Goal: Navigation & Orientation: Find specific page/section

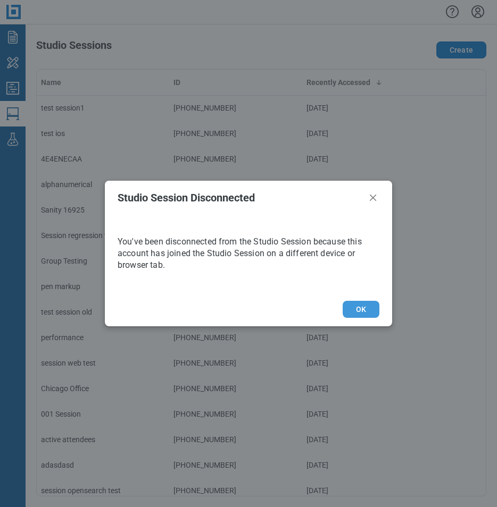
click at [366, 306] on button "OK" at bounding box center [360, 309] width 37 height 17
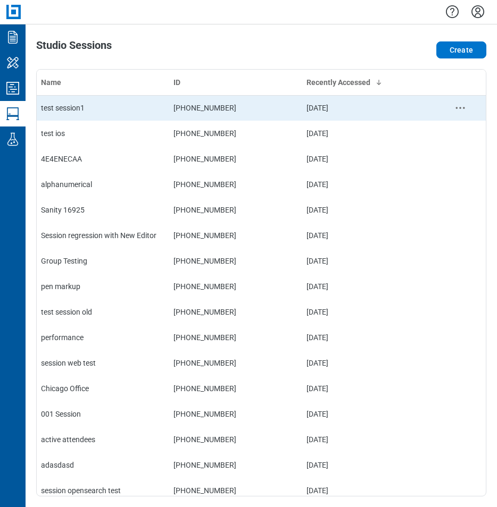
click at [79, 103] on div "test session1" at bounding box center [103, 108] width 124 height 11
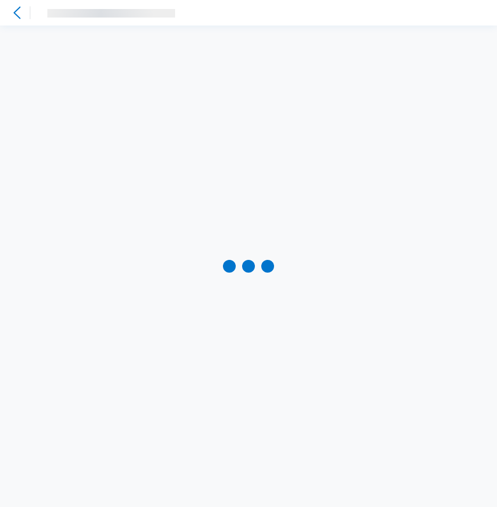
click at [15, 13] on icon at bounding box center [16, 12] width 7 height 12
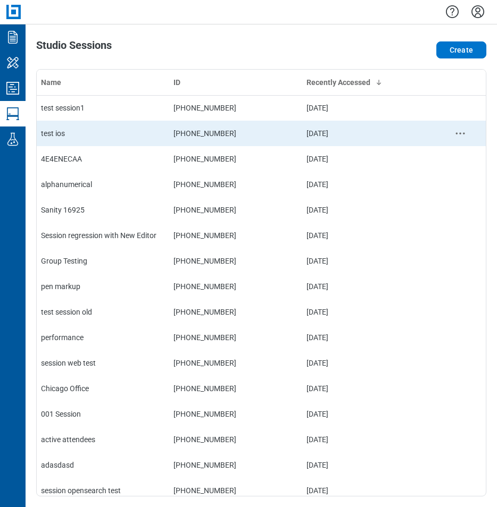
click at [55, 132] on div "test ios" at bounding box center [103, 133] width 124 height 11
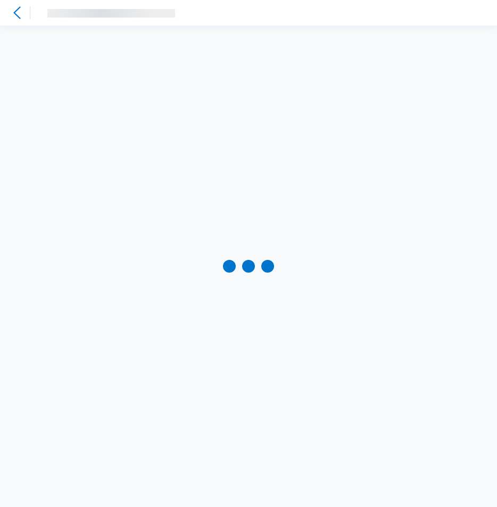
click at [15, 16] on icon at bounding box center [17, 12] width 13 height 13
